Goal: Find specific page/section: Find specific page/section

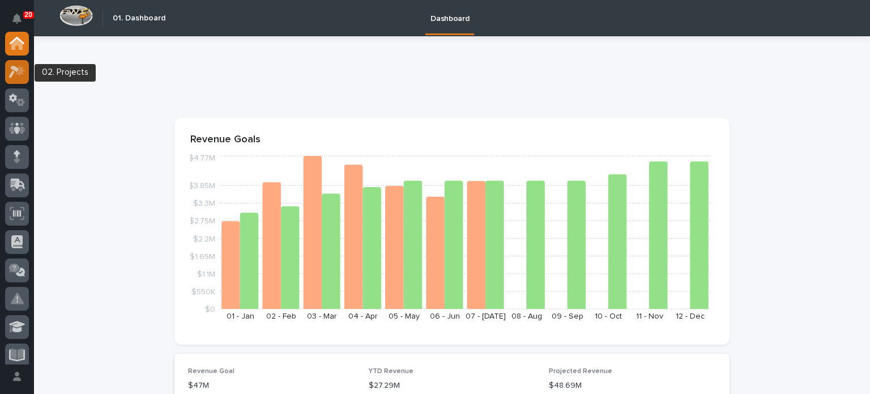
click at [19, 73] on icon at bounding box center [20, 70] width 10 height 11
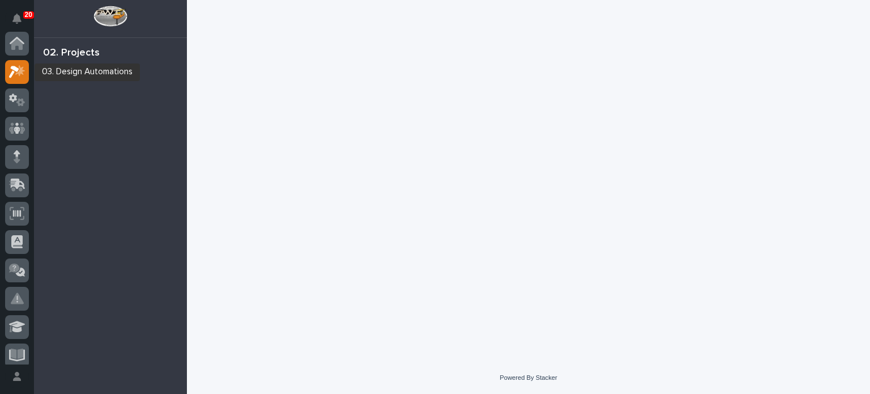
scroll to position [28, 0]
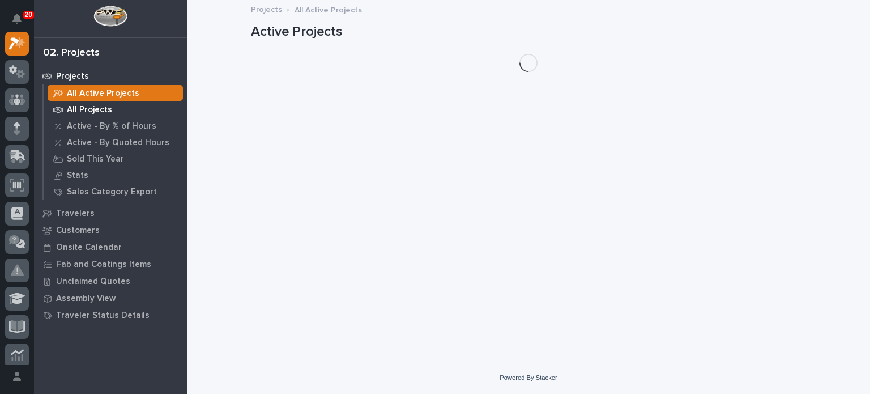
drag, startPoint x: 83, startPoint y: 107, endPoint x: 102, endPoint y: 109, distance: 19.4
click at [102, 109] on p "All Projects" at bounding box center [89, 110] width 45 height 10
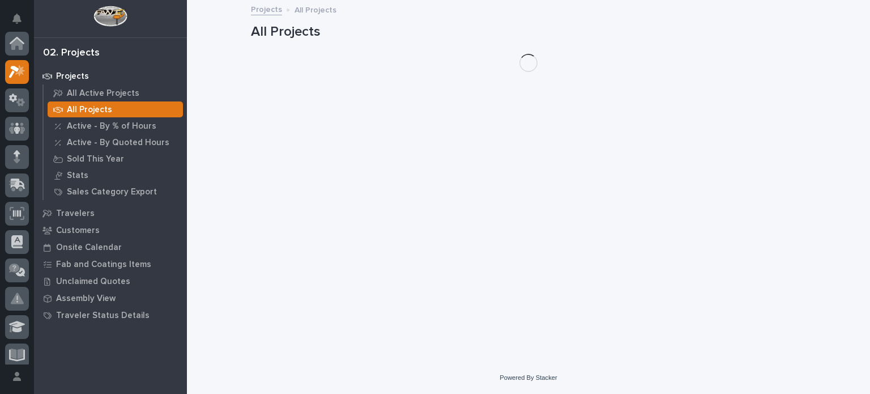
scroll to position [28, 0]
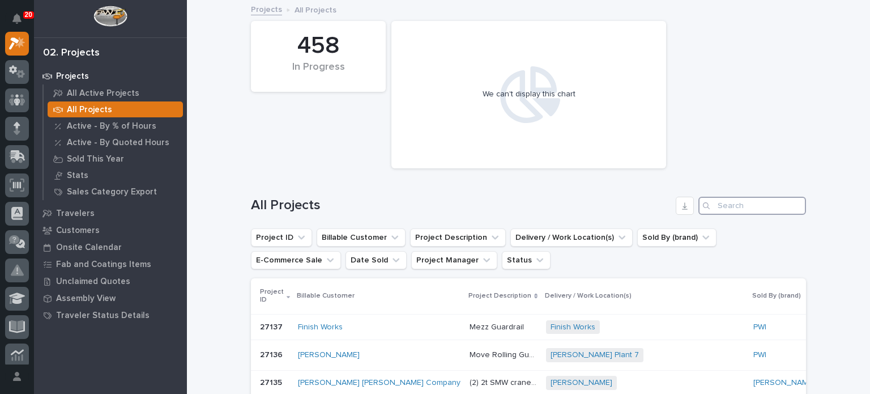
click at [721, 204] on input "Search" at bounding box center [752, 206] width 108 height 18
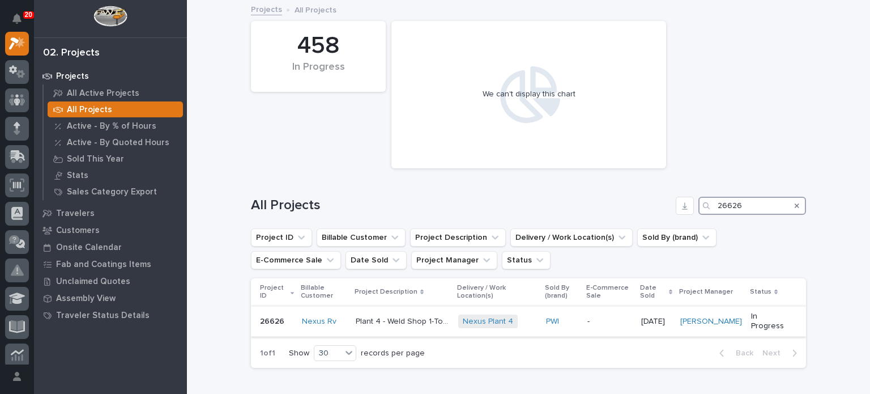
type input "26626"
click at [394, 325] on p "Plant 4 - Weld Shop 1-Ton Crane System" at bounding box center [404, 320] width 96 height 12
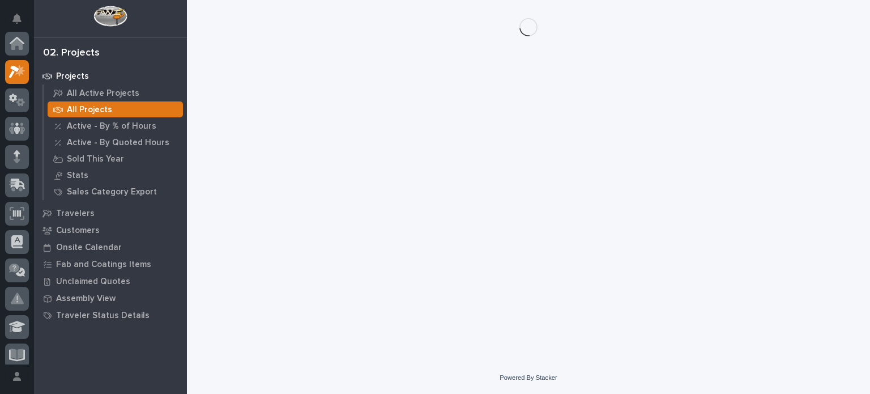
scroll to position [28, 0]
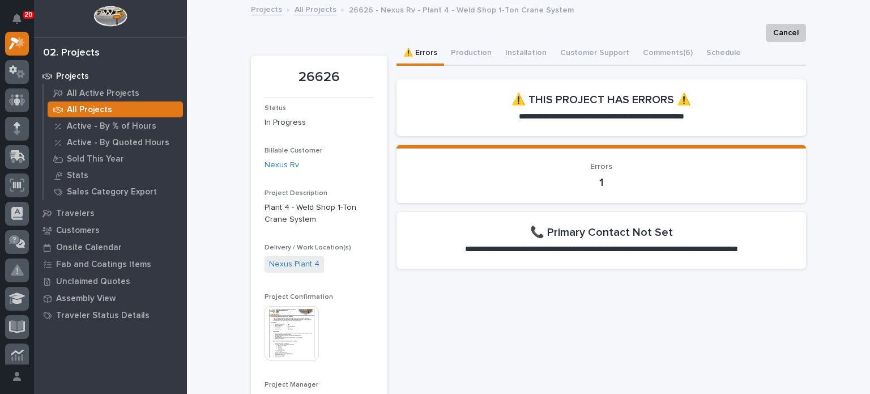
click at [287, 328] on img at bounding box center [292, 333] width 54 height 54
